Goal: Register for event/course

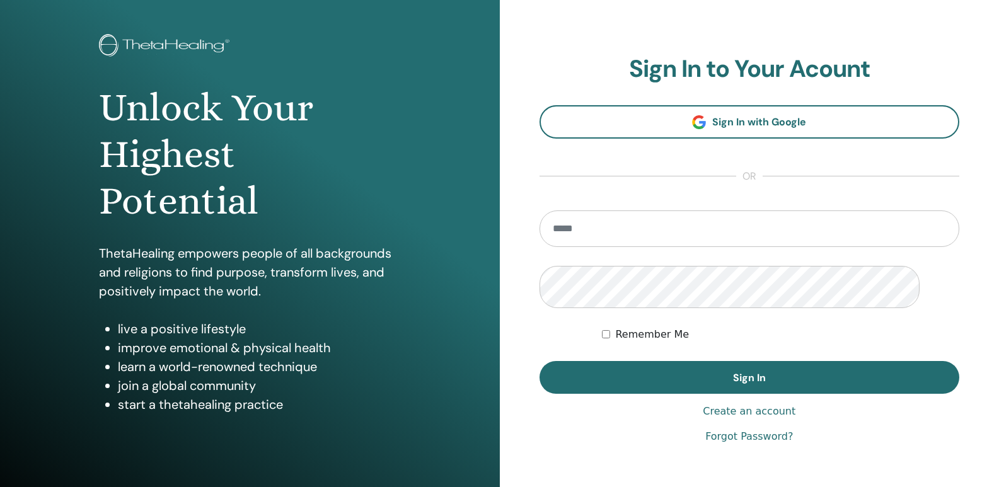
scroll to position [126, 0]
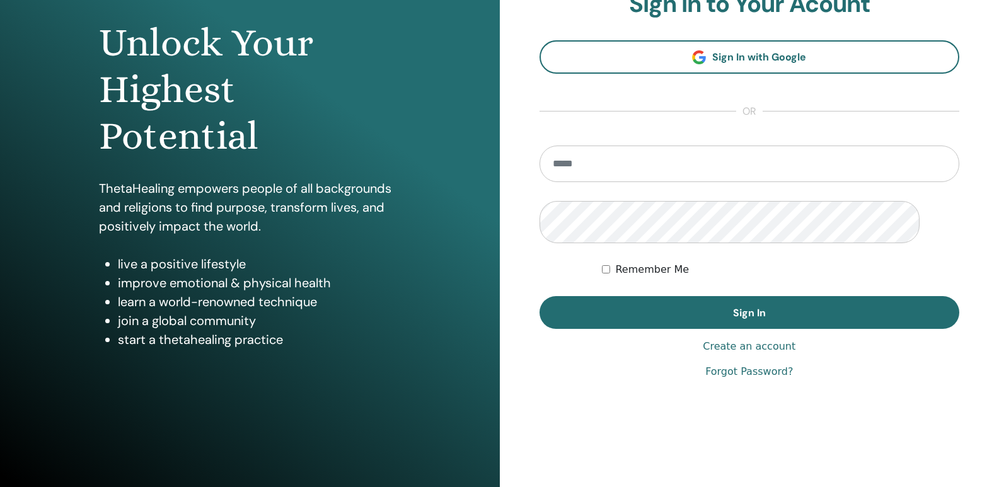
drag, startPoint x: 613, startPoint y: 296, endPoint x: 637, endPoint y: 318, distance: 32.1
click at [613, 182] on input "email" at bounding box center [749, 164] width 420 height 37
type input "**********"
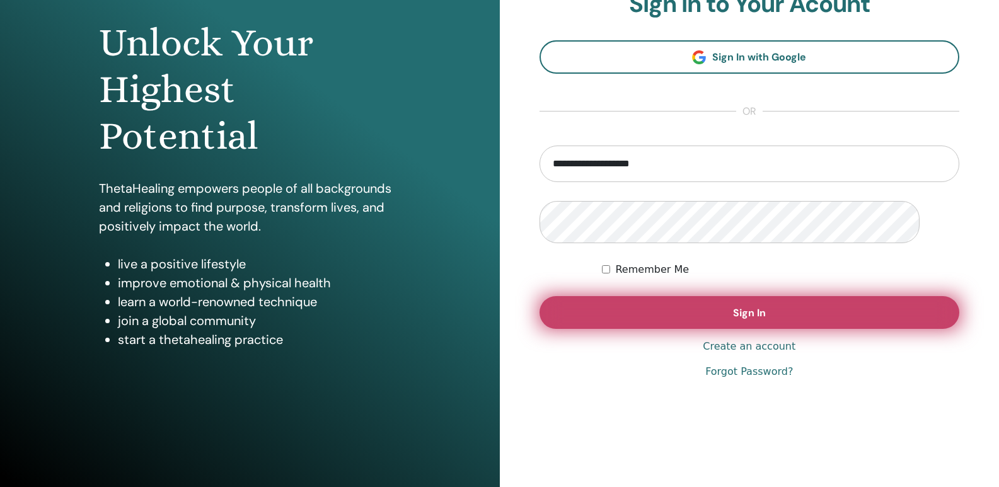
click at [839, 329] on button "Sign In" at bounding box center [749, 312] width 420 height 33
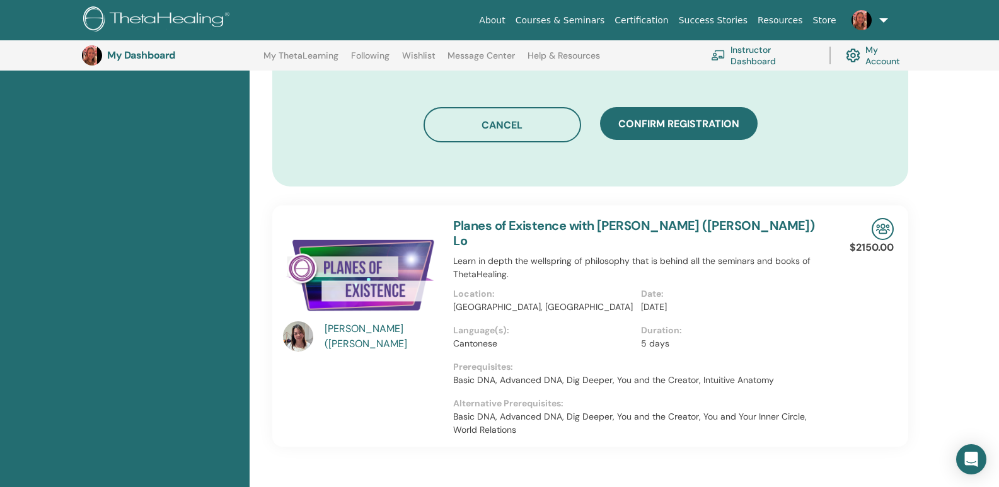
scroll to position [746, 0]
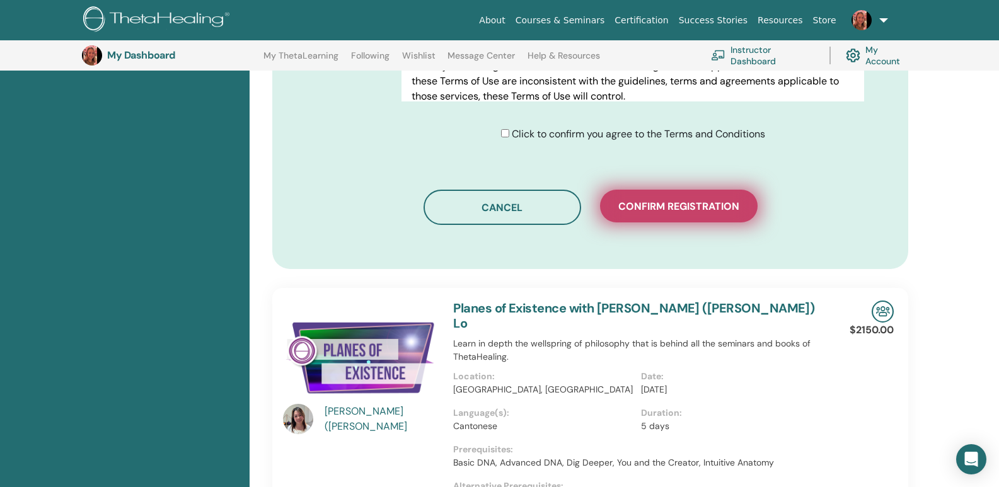
click at [692, 213] on span "Confirm registration" at bounding box center [678, 206] width 121 height 13
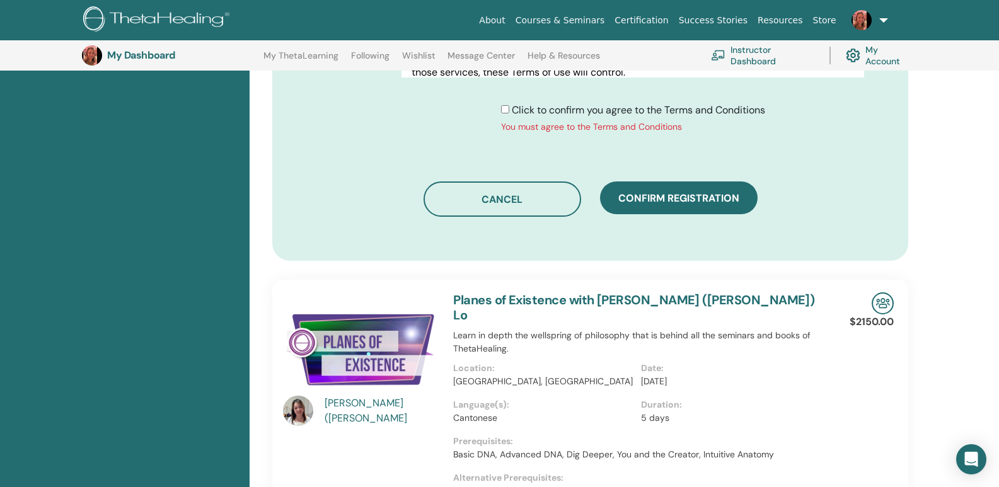
scroll to position [935, 0]
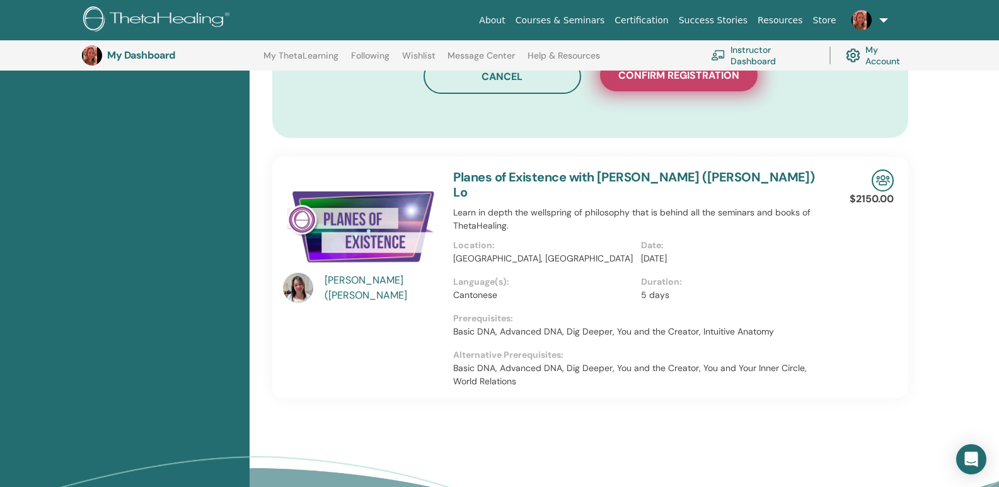
click at [716, 82] on span "Confirm registration" at bounding box center [678, 75] width 121 height 13
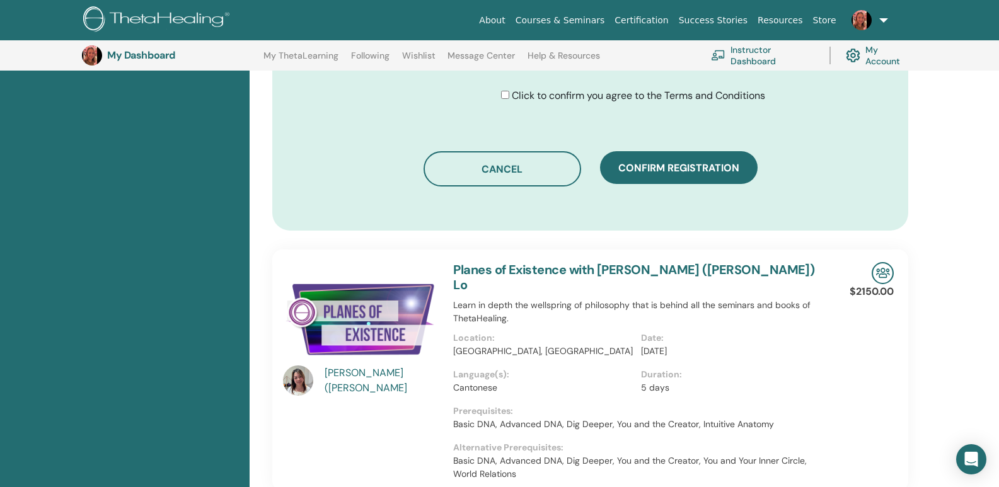
scroll to position [998, 0]
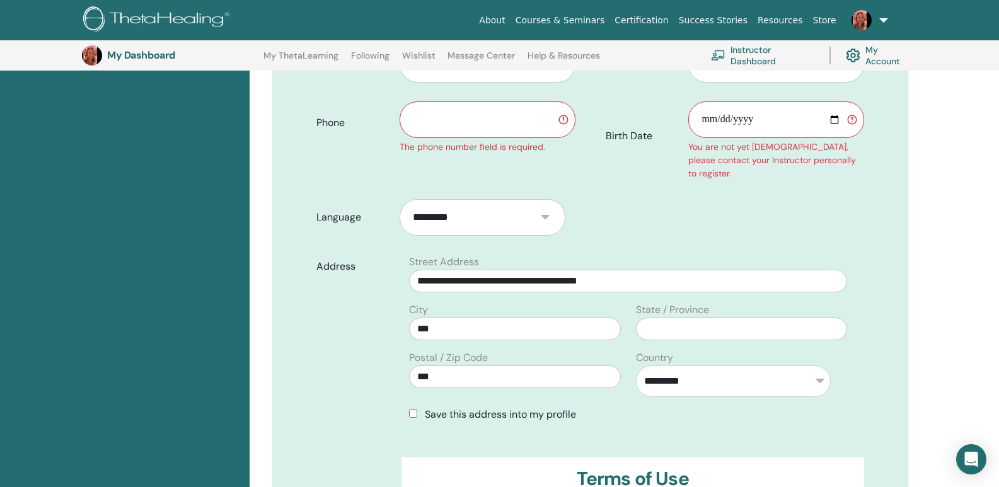
scroll to position [368, 0]
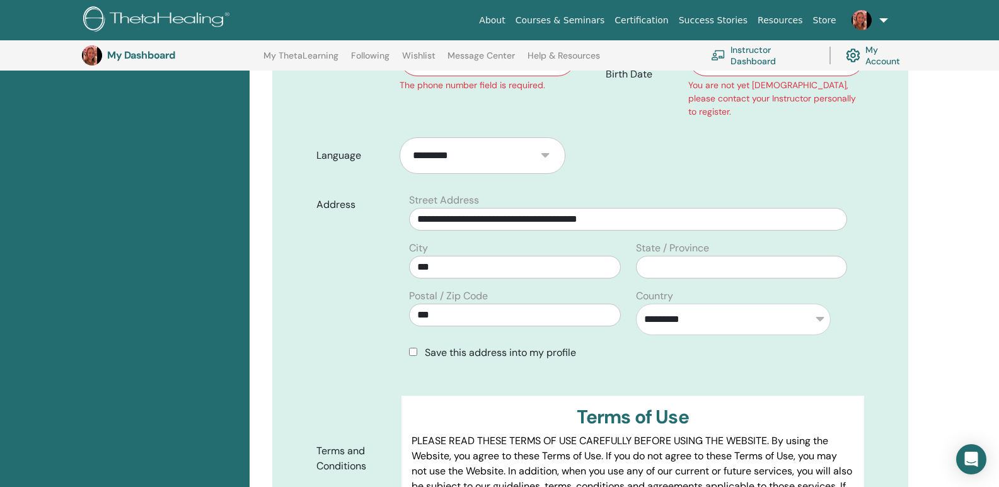
click at [453, 76] on input "text" at bounding box center [487, 58] width 176 height 37
type input "**********"
click at [750, 76] on input "Birth Date" at bounding box center [776, 58] width 176 height 37
click at [710, 76] on input "Birth Date" at bounding box center [776, 58] width 176 height 37
type input "**********"
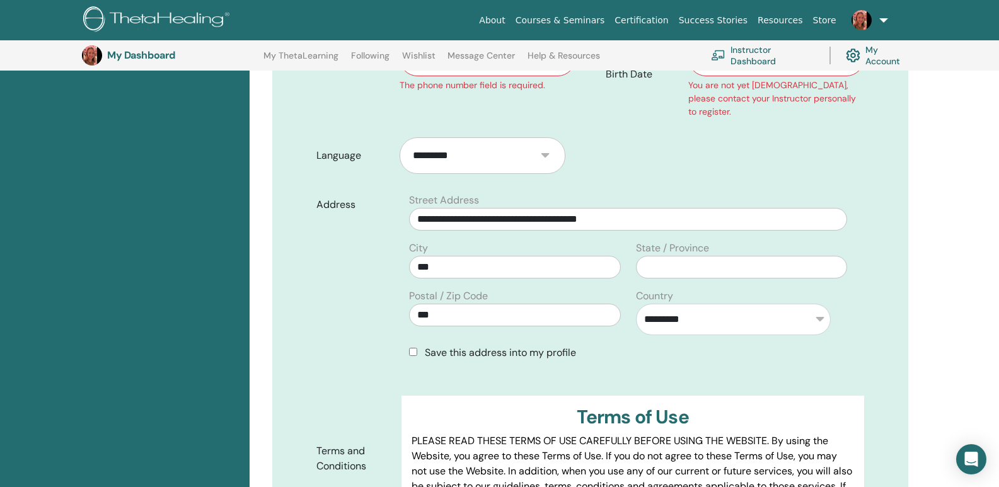
click at [971, 268] on div "**********" at bounding box center [623, 466] width 749 height 1336
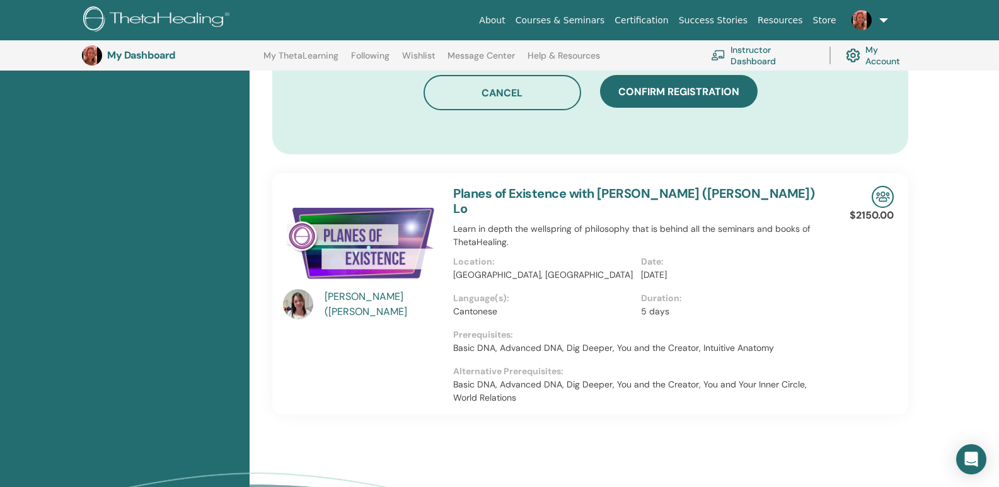
scroll to position [974, 0]
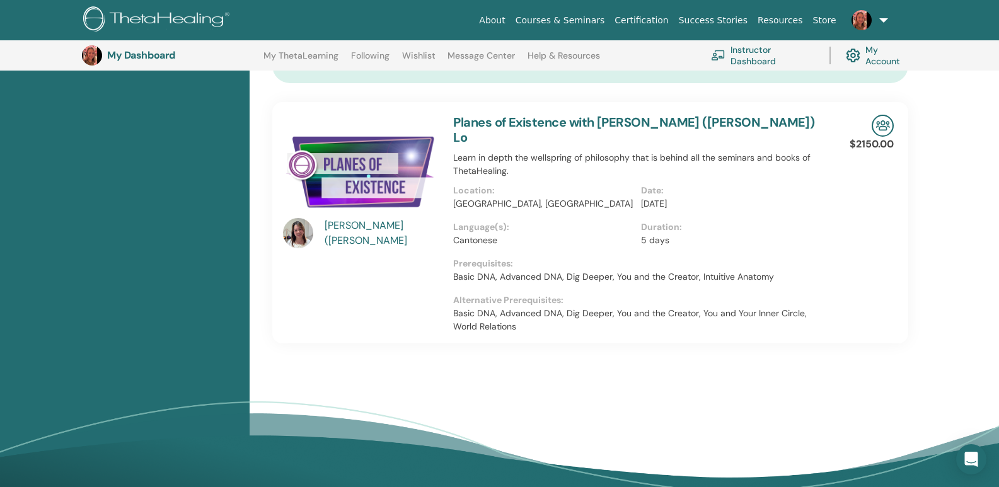
click at [693, 27] on span "Confirm registration" at bounding box center [678, 20] width 121 height 13
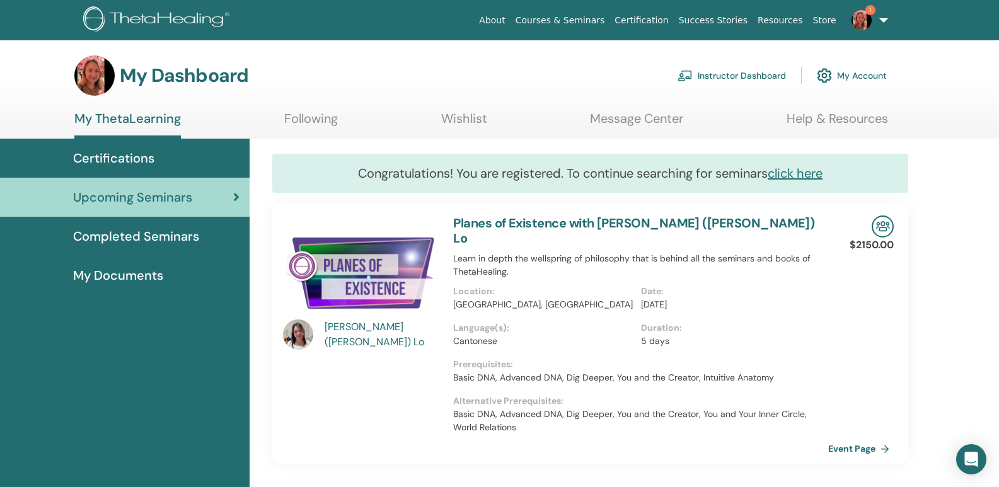
click at [110, 96] on img at bounding box center [94, 75] width 40 height 40
click at [193, 87] on h3 "My Dashboard" at bounding box center [184, 75] width 129 height 23
click at [826, 89] on link "My Account" at bounding box center [851, 76] width 70 height 28
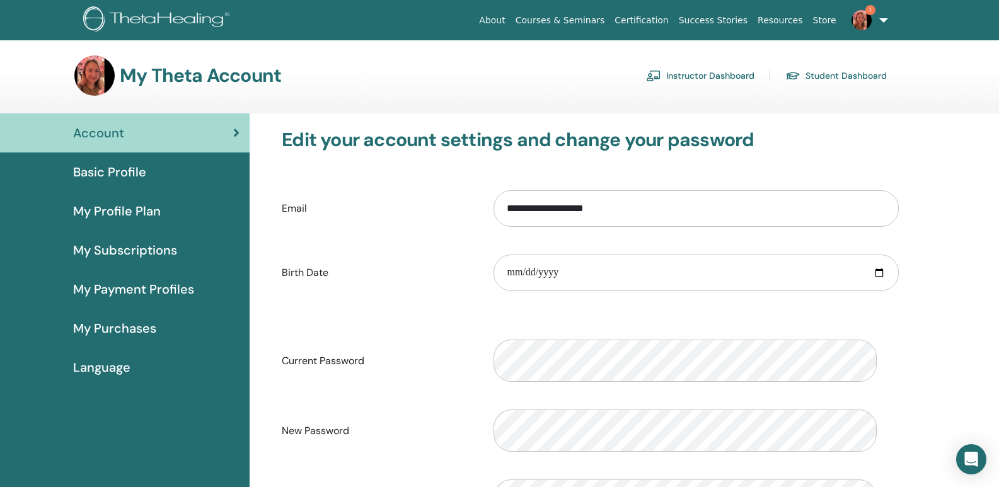
click at [101, 221] on span "My Profile Plan" at bounding box center [117, 211] width 88 height 19
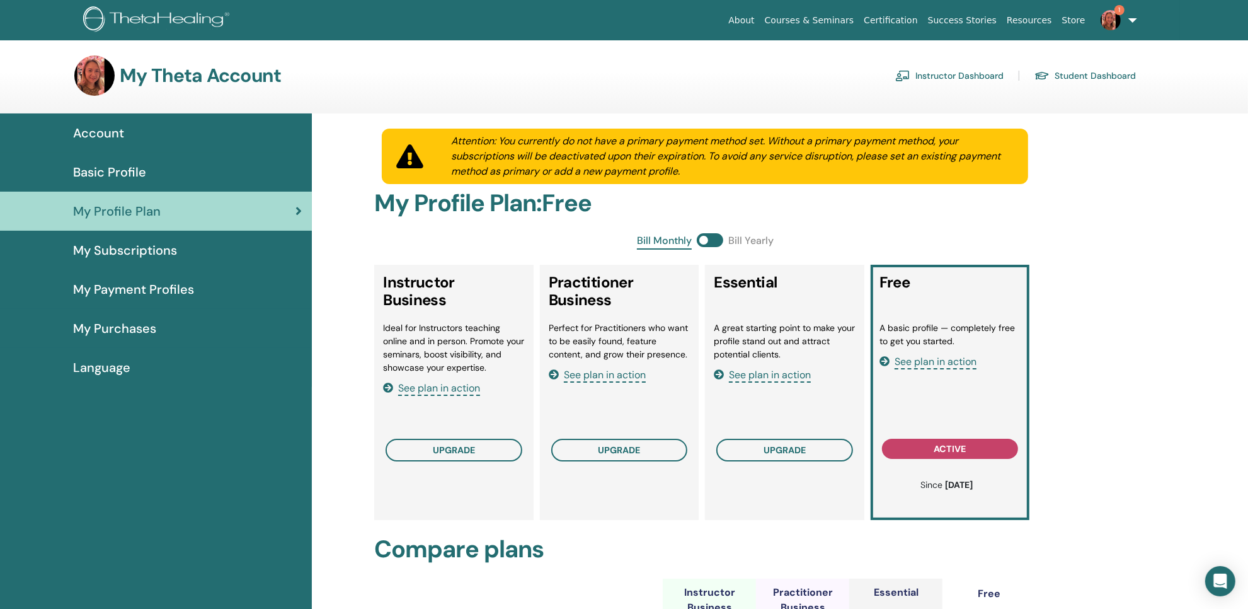
drag, startPoint x: 980, startPoint y: 0, endPoint x: 665, endPoint y: 103, distance: 330.7
click at [514, 96] on div "My Theta Account Instructor Dashboard Student Dashboard" at bounding box center [605, 75] width 1062 height 40
click at [998, 26] on img at bounding box center [1111, 20] width 20 height 20
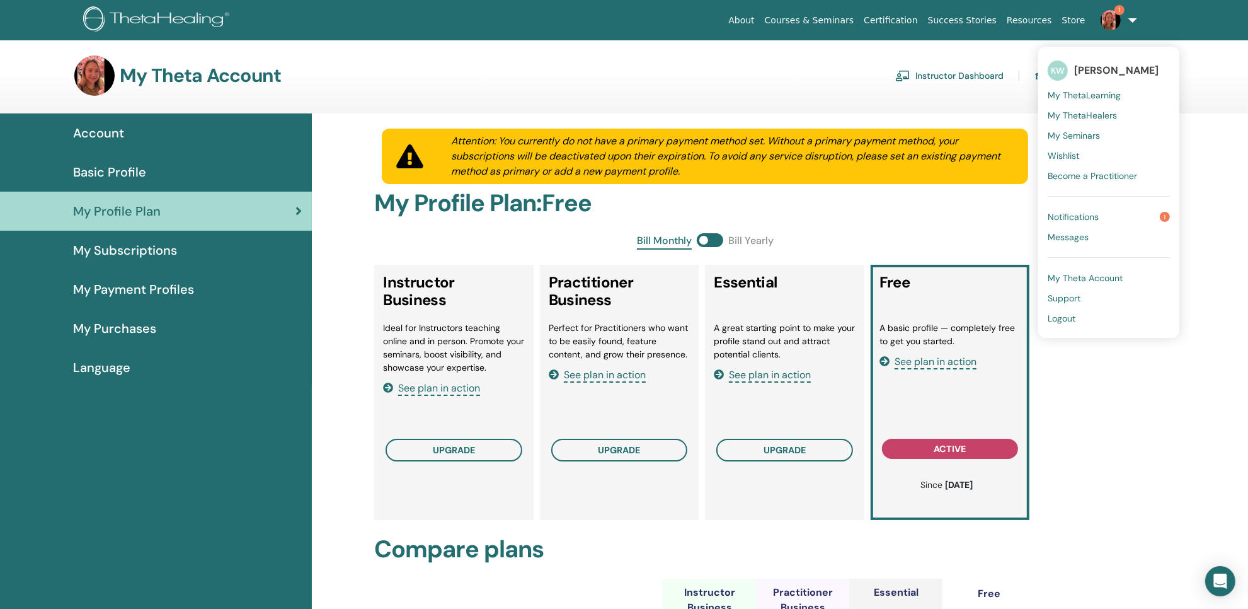
click at [998, 227] on link "Notifications 1" at bounding box center [1109, 217] width 122 height 20
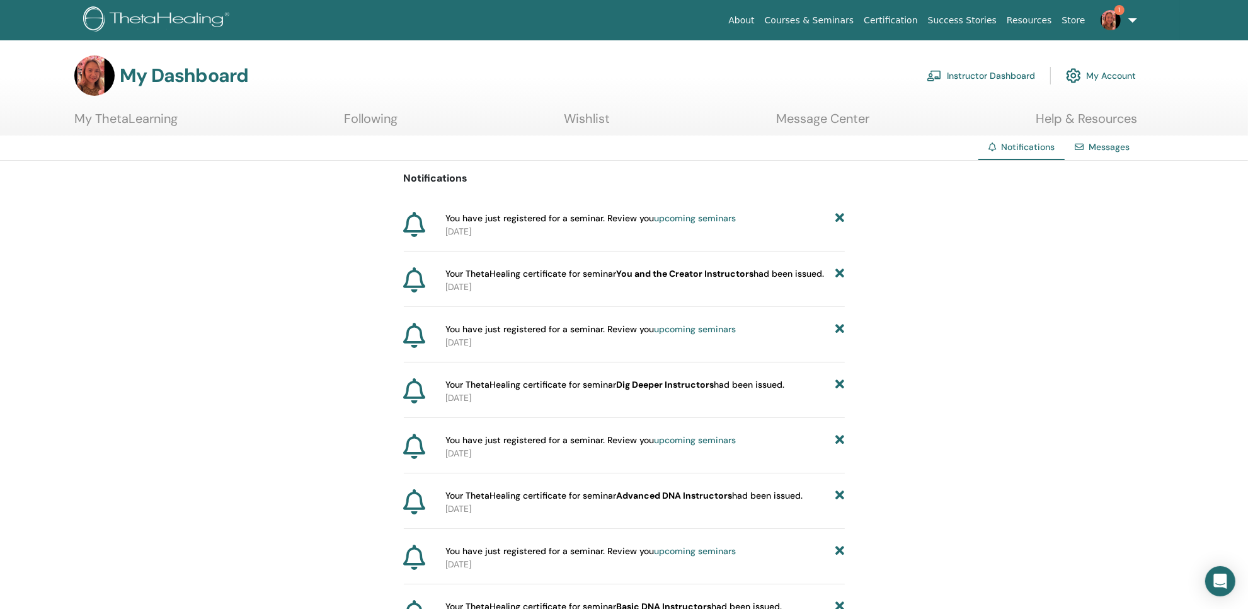
click at [638, 225] on span "You have just registered for a seminar. Review you upcoming seminars" at bounding box center [590, 218] width 290 height 13
click at [679, 224] on link "upcoming seminars" at bounding box center [695, 217] width 82 height 11
